Goal: Task Accomplishment & Management: Manage account settings

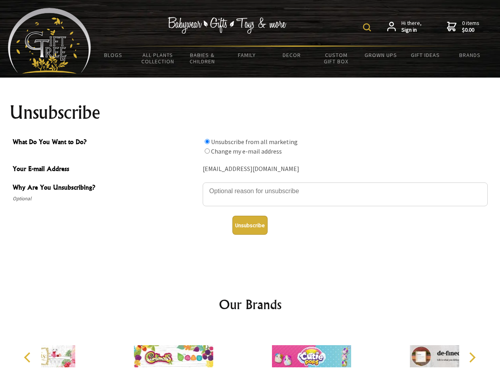
click at [368, 27] on img at bounding box center [367, 27] width 8 height 8
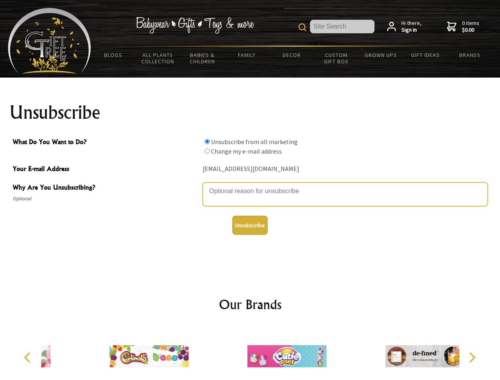
click at [250, 185] on textarea "Why Are You Unsubscribing?" at bounding box center [345, 194] width 285 height 24
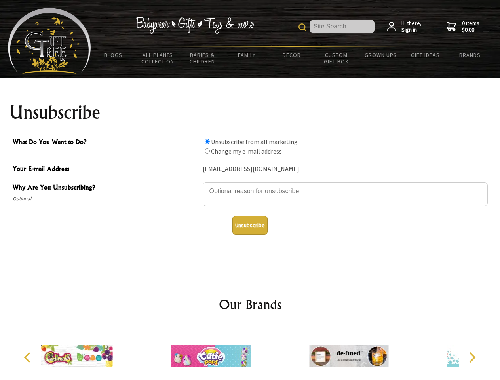
click at [207, 141] on input "What Do You Want to Do?" at bounding box center [206, 141] width 5 height 5
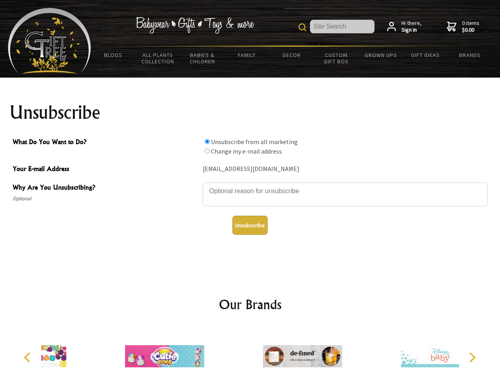
click at [207, 151] on input "What Do You Want to Do?" at bounding box center [206, 150] width 5 height 5
radio input "true"
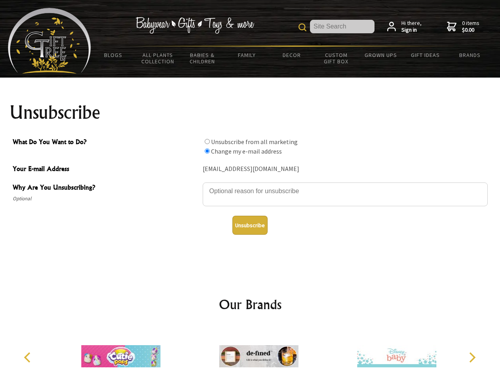
click at [250, 225] on button "Unsubscribe" at bounding box center [249, 225] width 35 height 19
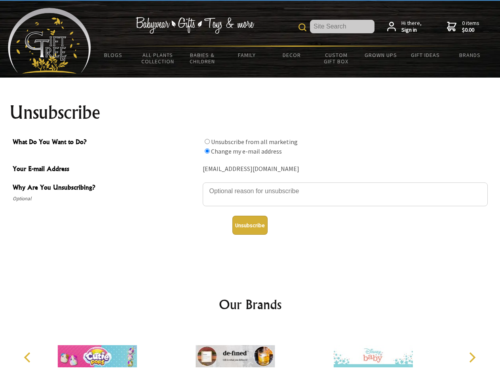
click at [250, 353] on img at bounding box center [234, 355] width 79 height 59
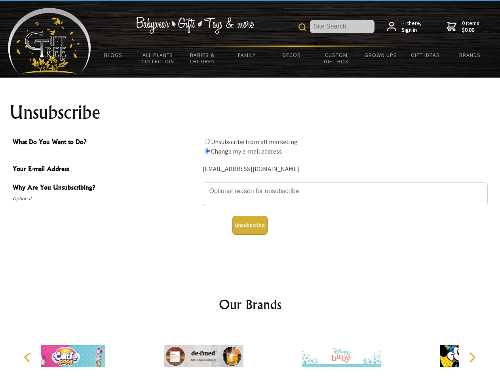
click at [28, 357] on icon "Previous" at bounding box center [28, 357] width 10 height 10
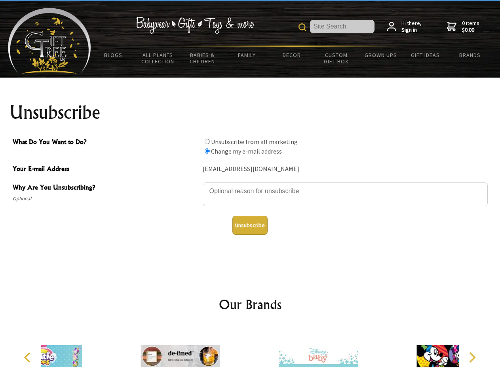
click at [471, 357] on icon "Next" at bounding box center [471, 357] width 10 height 10
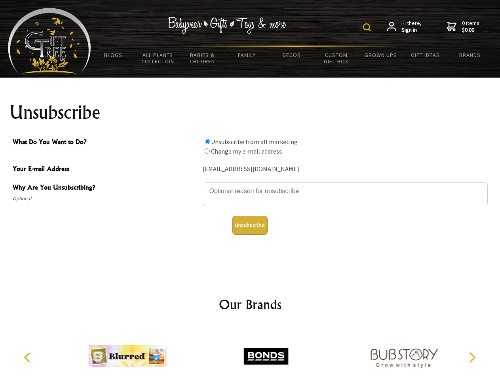
click at [368, 27] on img at bounding box center [367, 27] width 8 height 8
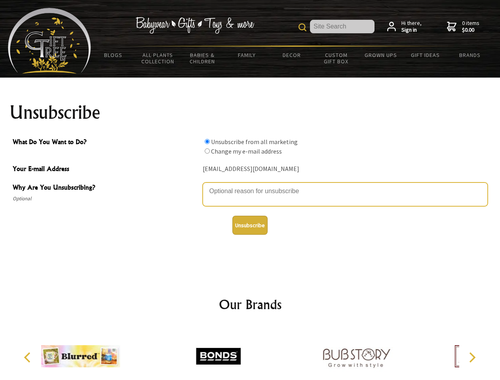
click at [250, 185] on textarea "Why Are You Unsubscribing?" at bounding box center [345, 194] width 285 height 24
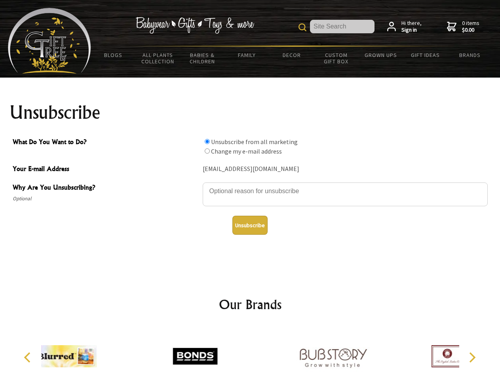
click at [207, 141] on input "What Do You Want to Do?" at bounding box center [206, 141] width 5 height 5
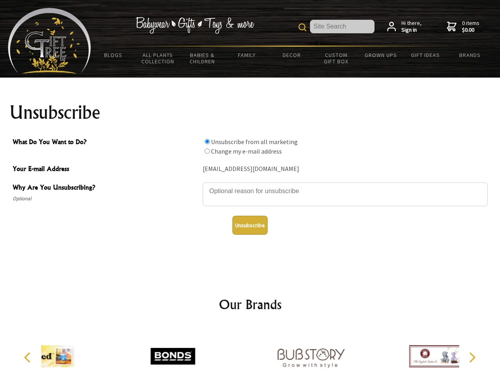
click at [207, 151] on input "What Do You Want to Do?" at bounding box center [206, 150] width 5 height 5
radio input "true"
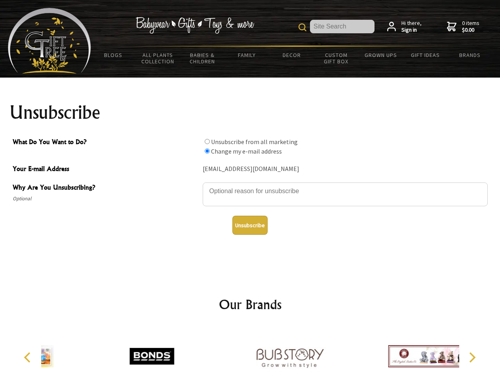
click at [250, 225] on button "Unsubscribe" at bounding box center [249, 225] width 35 height 19
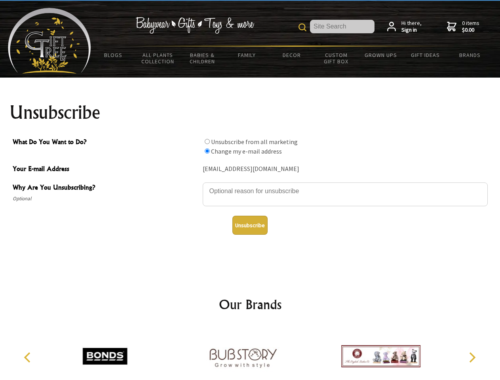
click at [28, 357] on icon "Previous" at bounding box center [28, 357] width 10 height 10
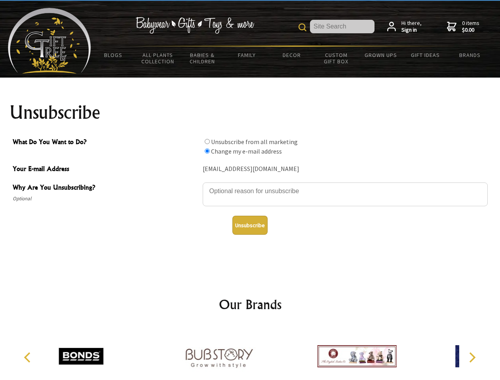
click at [471, 357] on icon "Next" at bounding box center [471, 357] width 10 height 10
